Goal: Check status

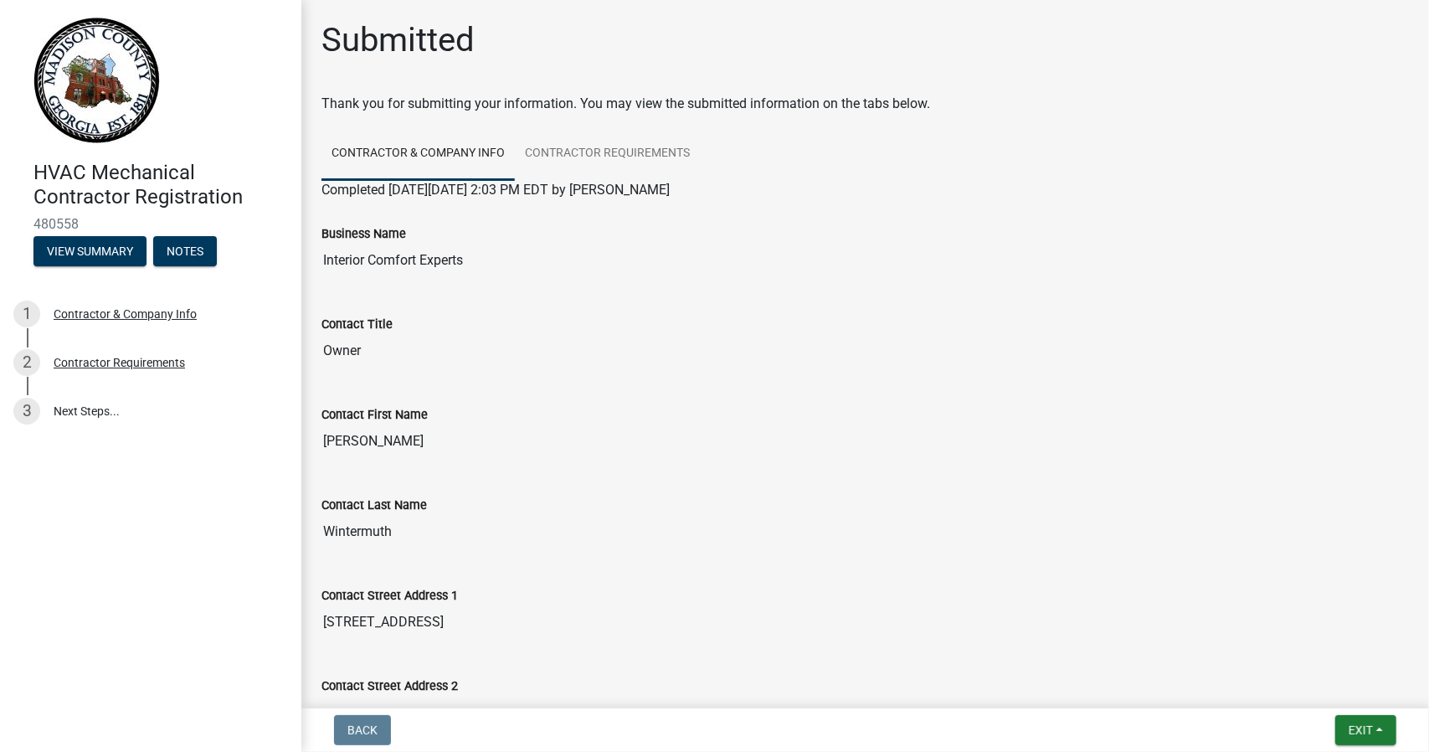
click at [71, 67] on img at bounding box center [96, 81] width 126 height 126
click at [93, 250] on button "View Summary" at bounding box center [89, 251] width 113 height 30
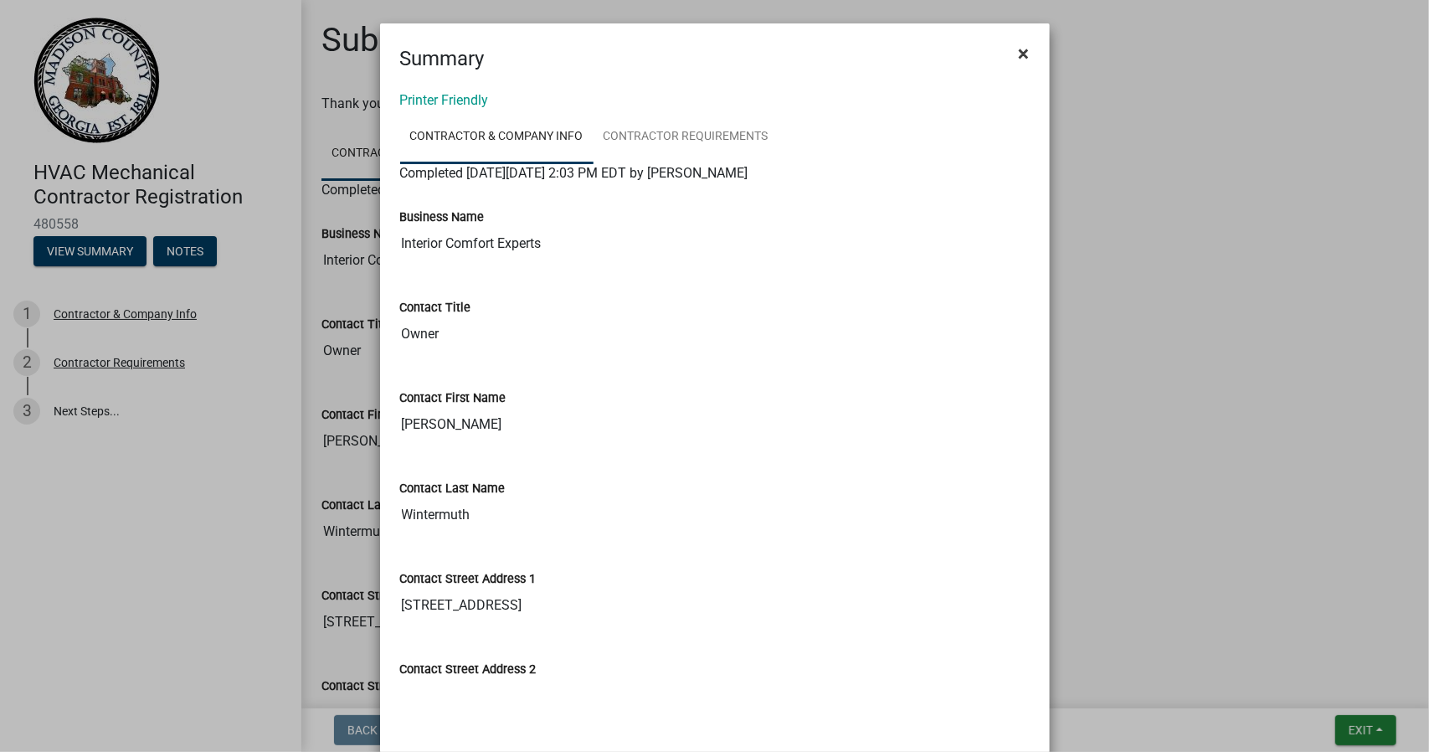
click at [1019, 47] on span "×" at bounding box center [1024, 53] width 11 height 23
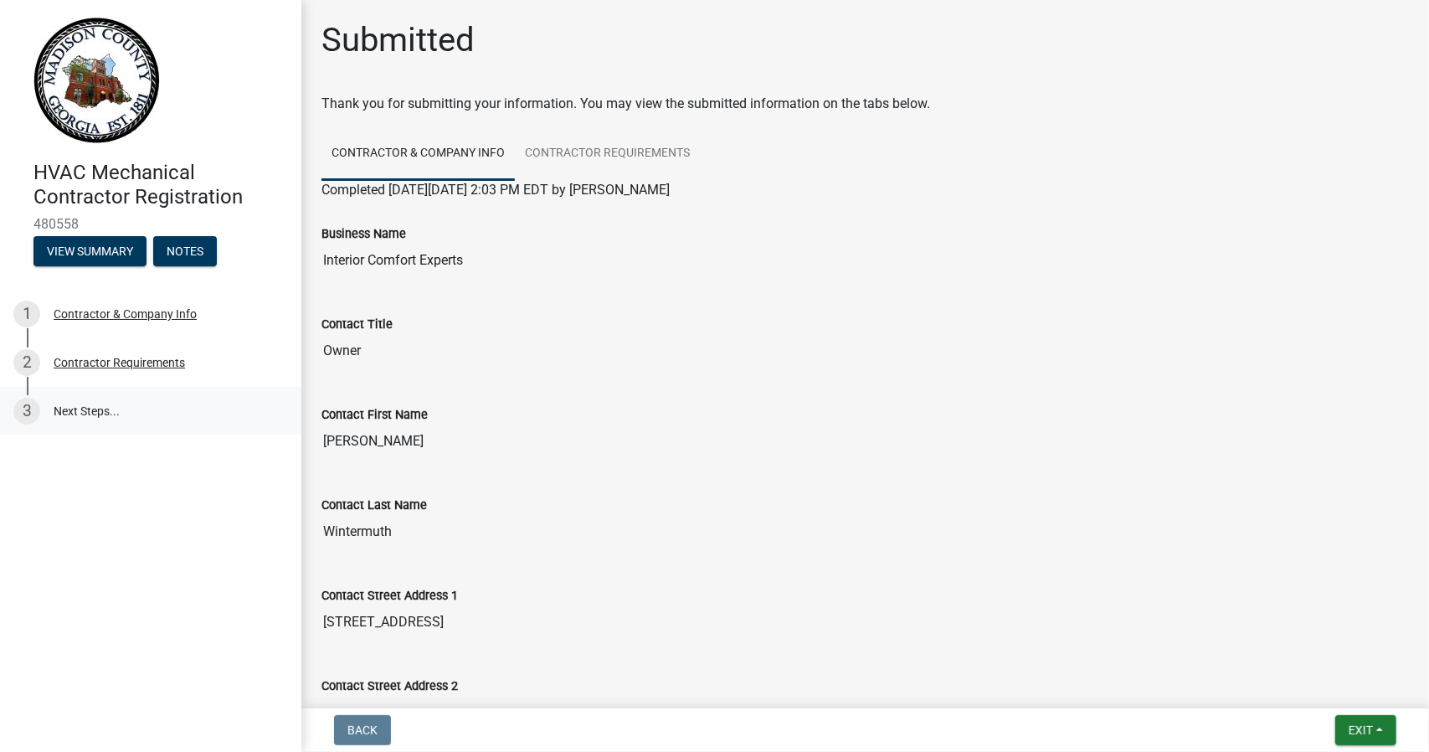
click at [95, 413] on link "3 Next Steps..." at bounding box center [150, 411] width 301 height 49
click at [99, 358] on div "Contractor Requirements" at bounding box center [119, 363] width 131 height 12
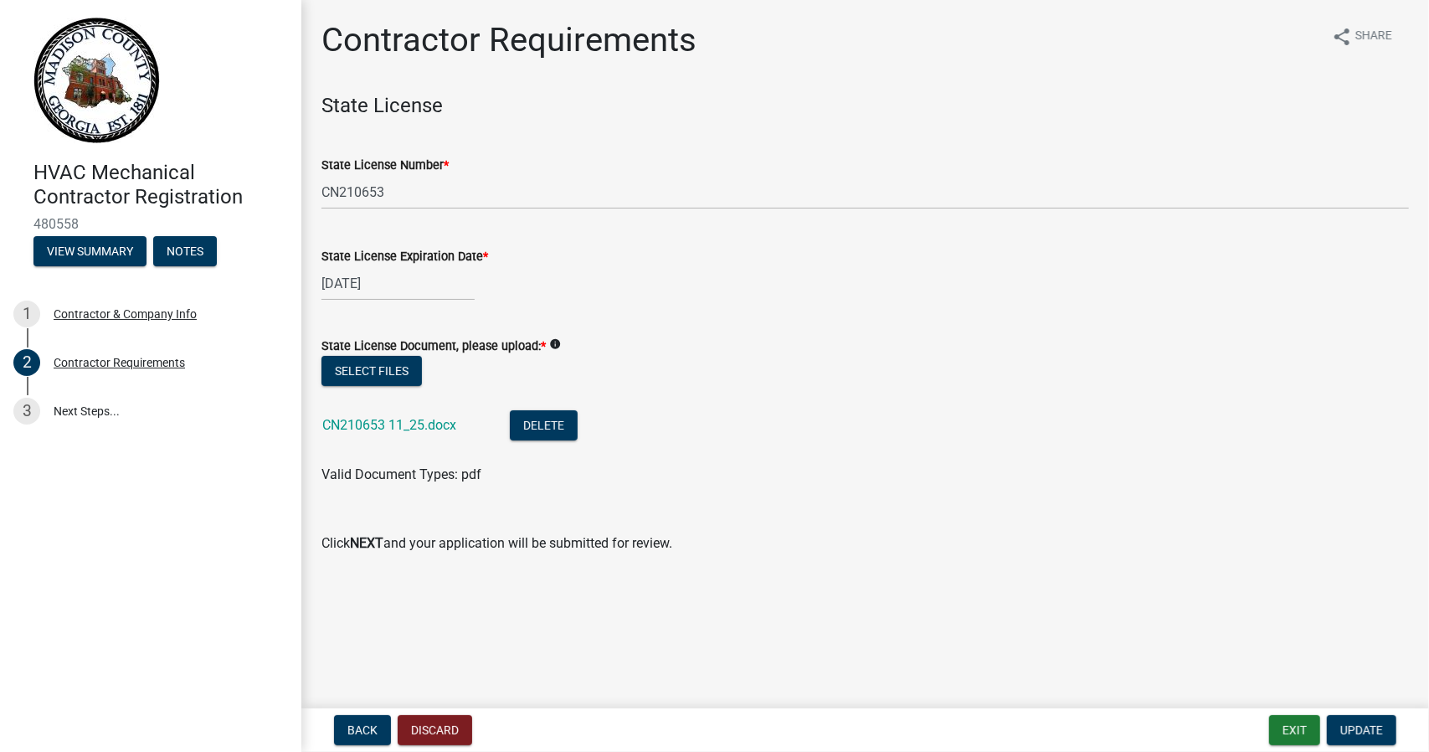
click at [94, 111] on img at bounding box center [96, 81] width 126 height 126
click at [1290, 739] on button "Exit" at bounding box center [1294, 730] width 51 height 30
